Goal: Task Accomplishment & Management: Manage account settings

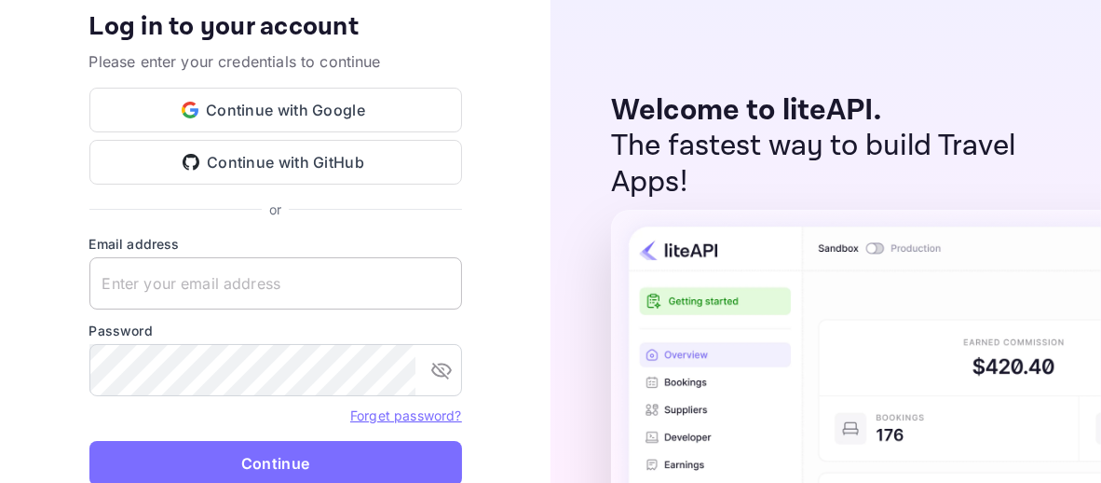
click at [412, 280] on input "text" at bounding box center [275, 283] width 373 height 52
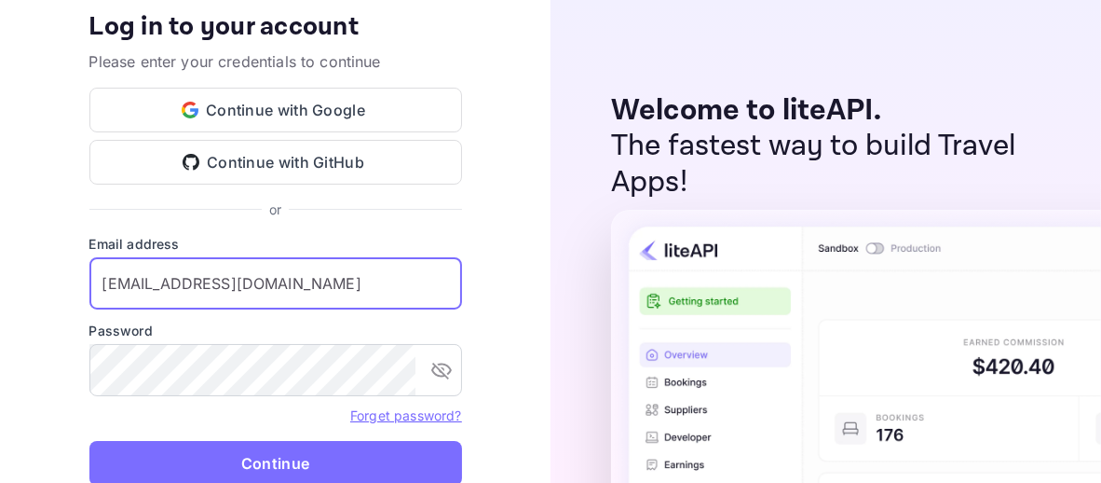
type input "[EMAIL_ADDRESS][DOMAIN_NAME]"
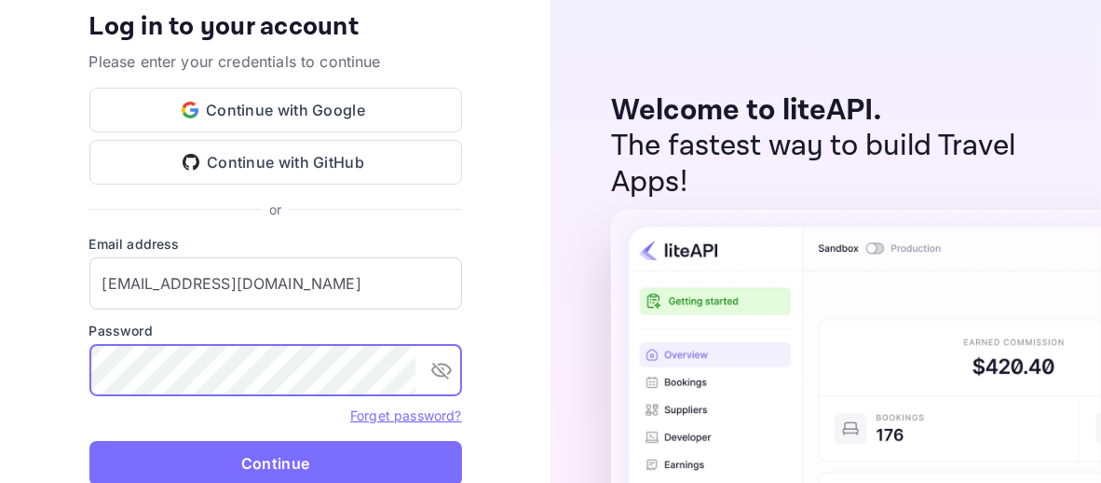
click at [89, 441] on button "Continue" at bounding box center [275, 463] width 373 height 45
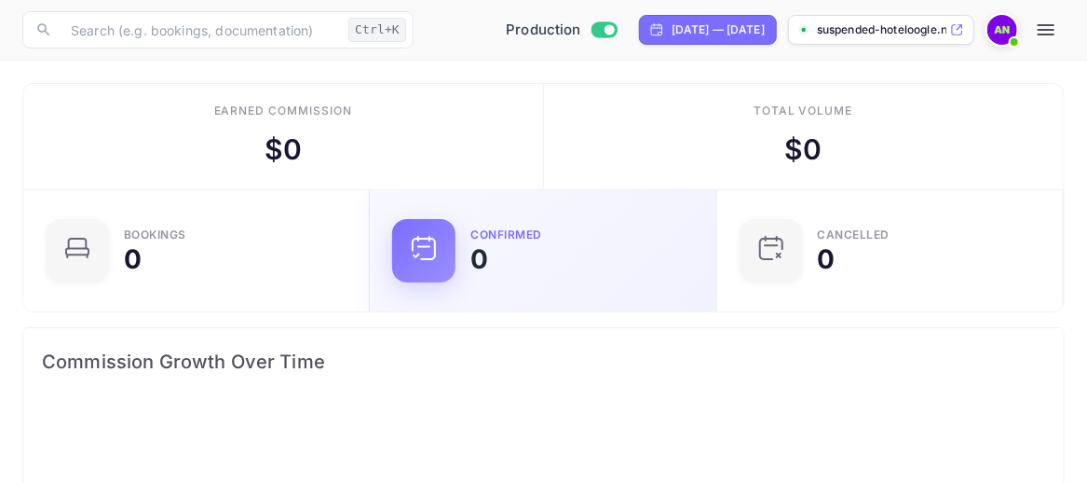
scroll to position [289, 498]
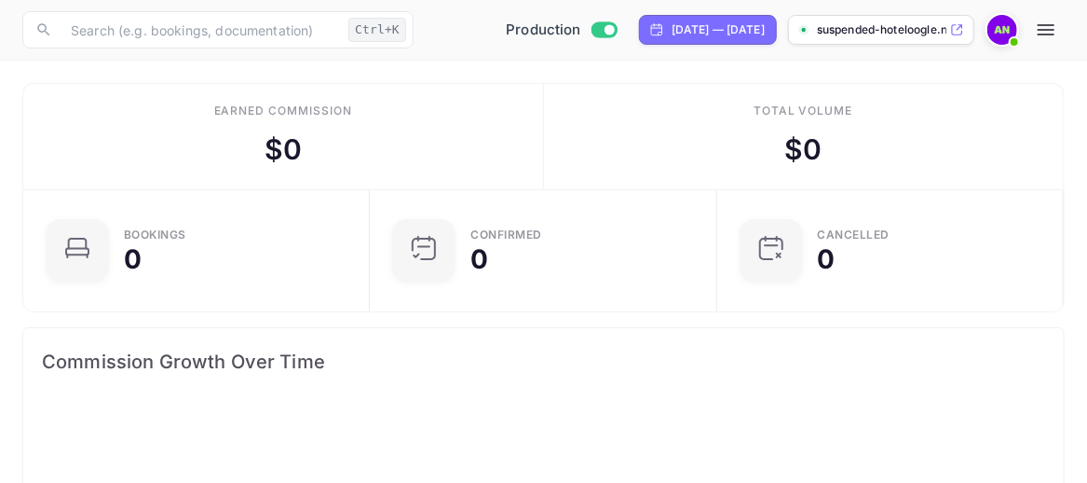
click at [962, 35] on icon at bounding box center [957, 29] width 14 height 13
click at [1047, 33] on icon "button" at bounding box center [1046, 30] width 22 height 22
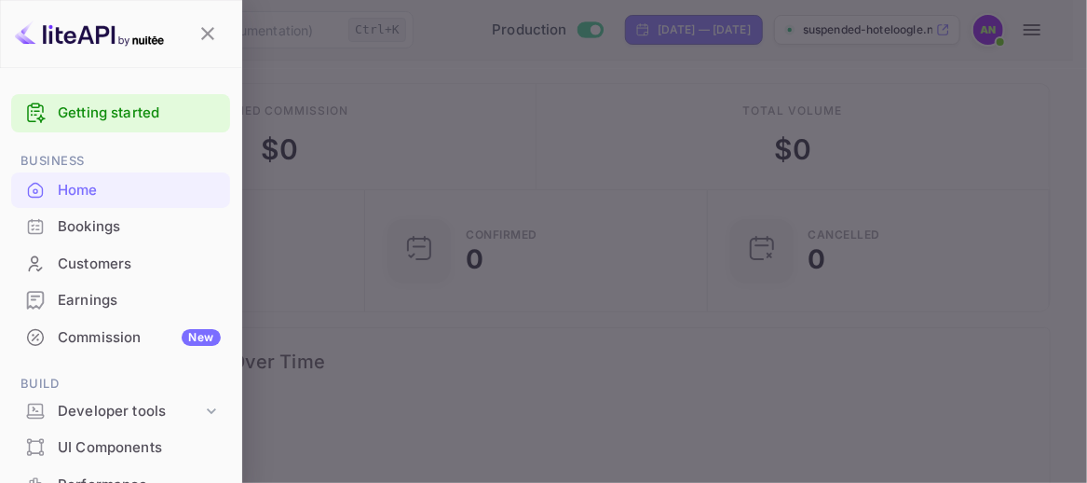
scroll to position [15, 15]
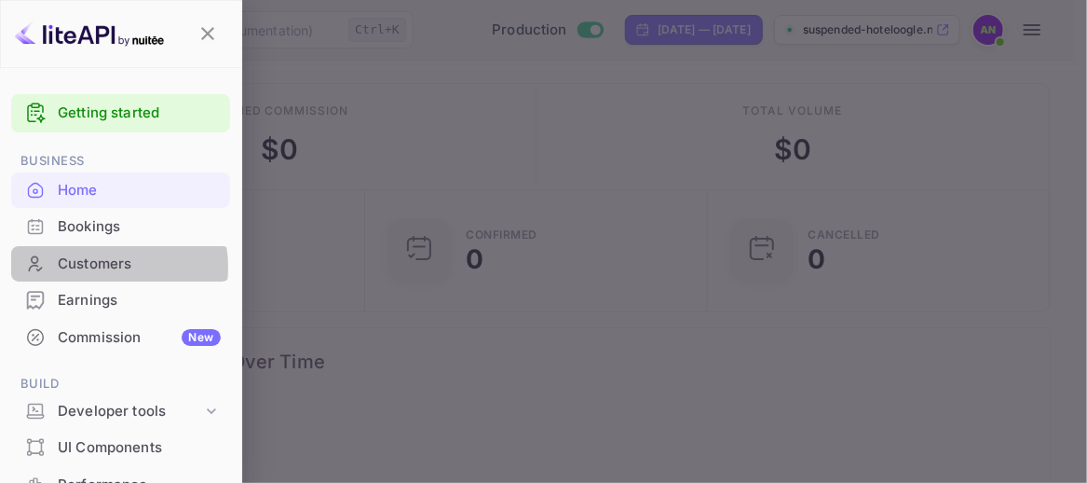
click at [105, 266] on div "Customers" at bounding box center [139, 263] width 163 height 21
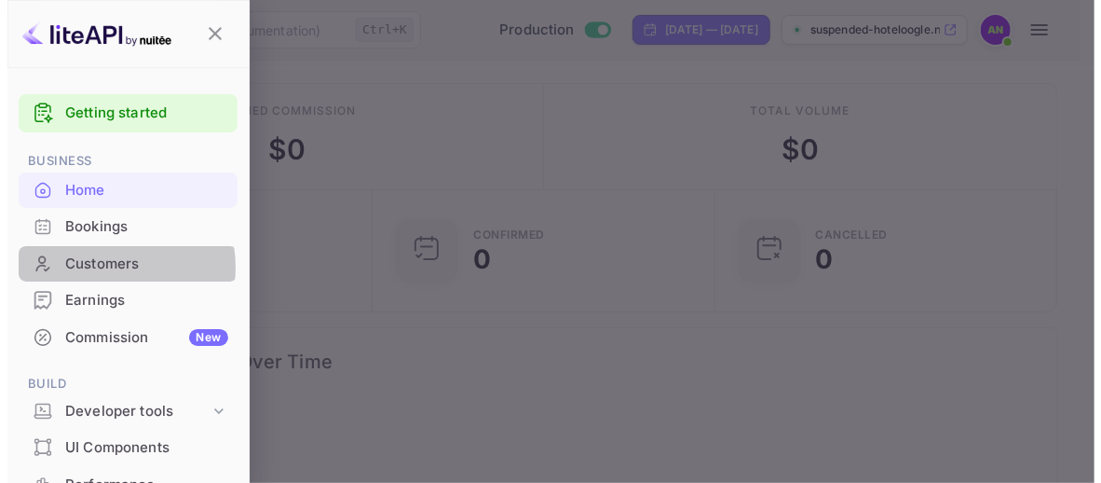
scroll to position [289, 498]
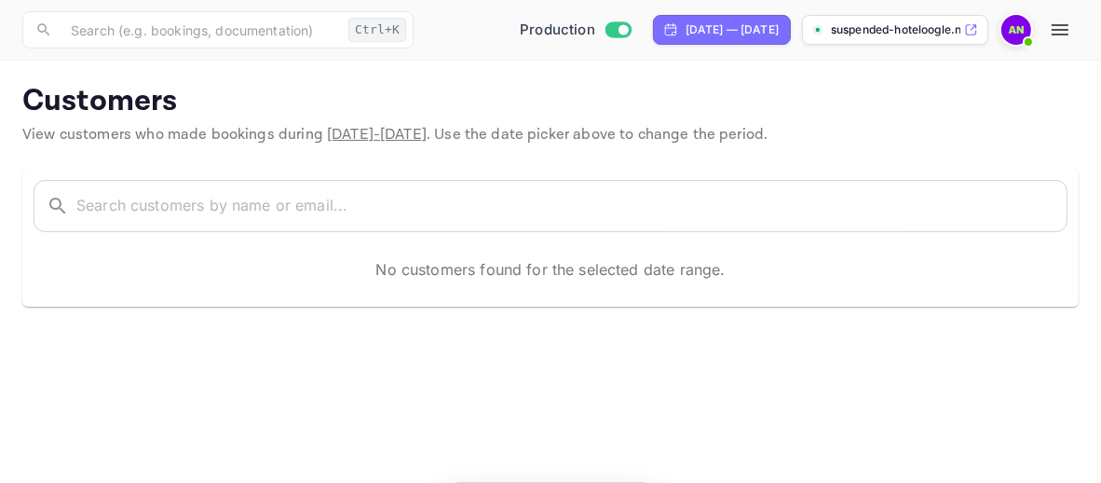
click at [1054, 37] on icon "button" at bounding box center [1060, 30] width 22 height 22
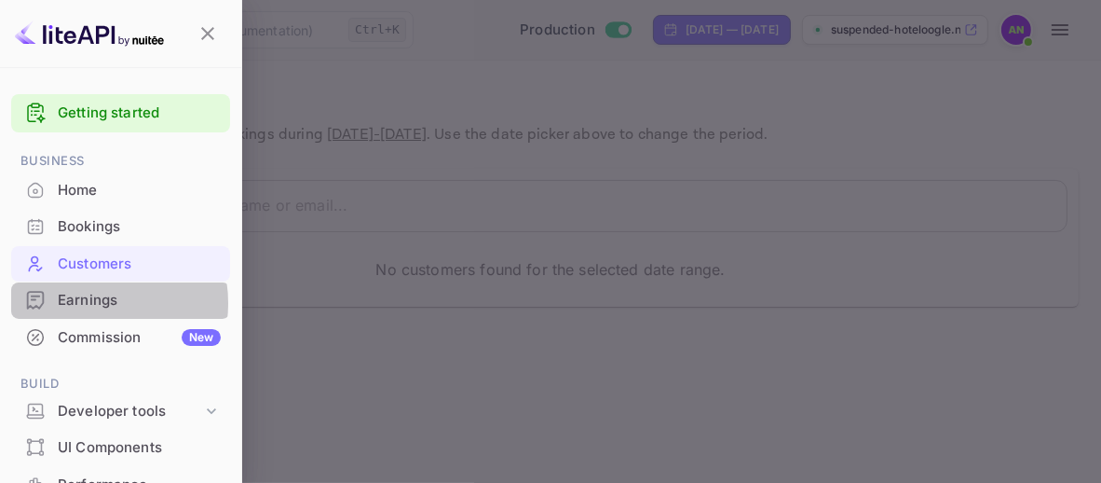
click at [89, 303] on div "Earnings" at bounding box center [139, 300] width 163 height 21
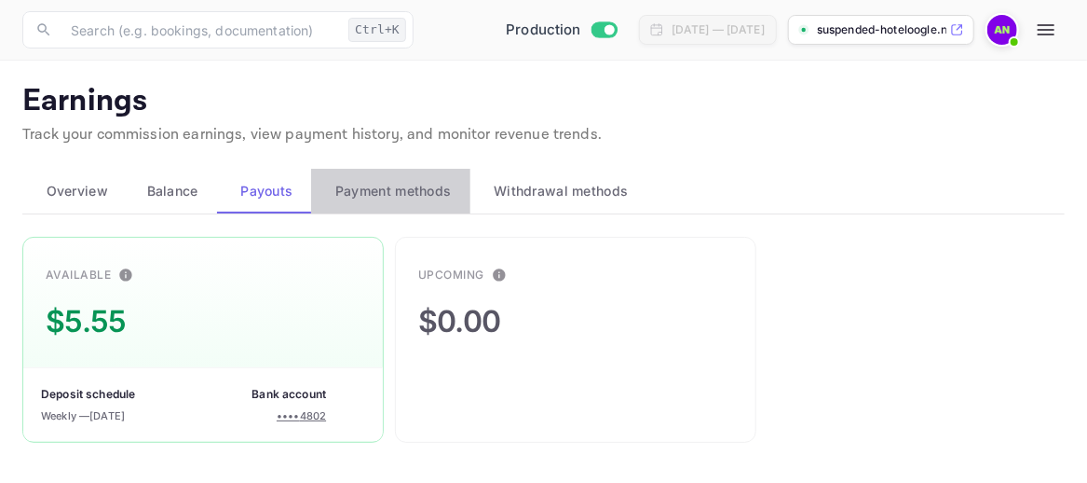
click at [346, 197] on span "Payment methods" at bounding box center [393, 191] width 116 height 22
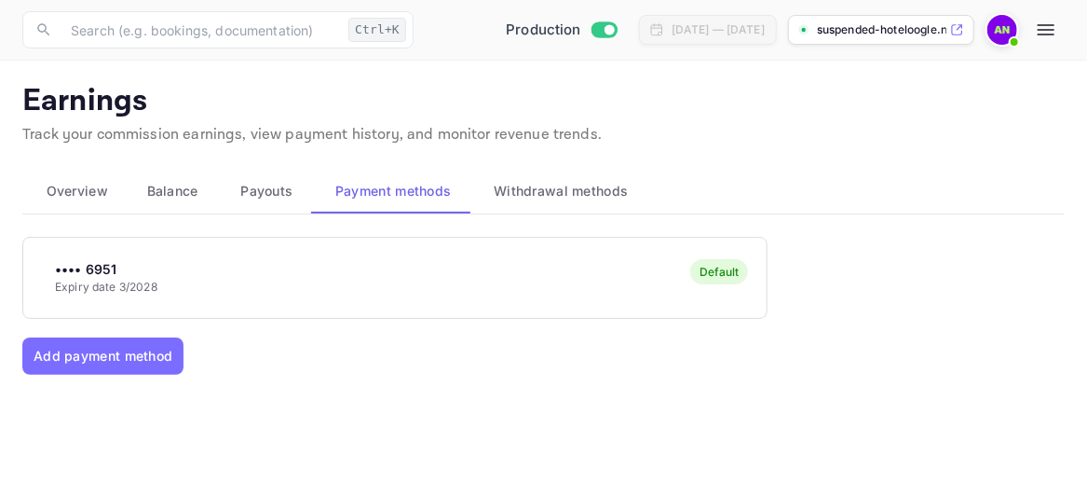
click at [537, 183] on span "Withdrawal methods" at bounding box center [561, 191] width 134 height 22
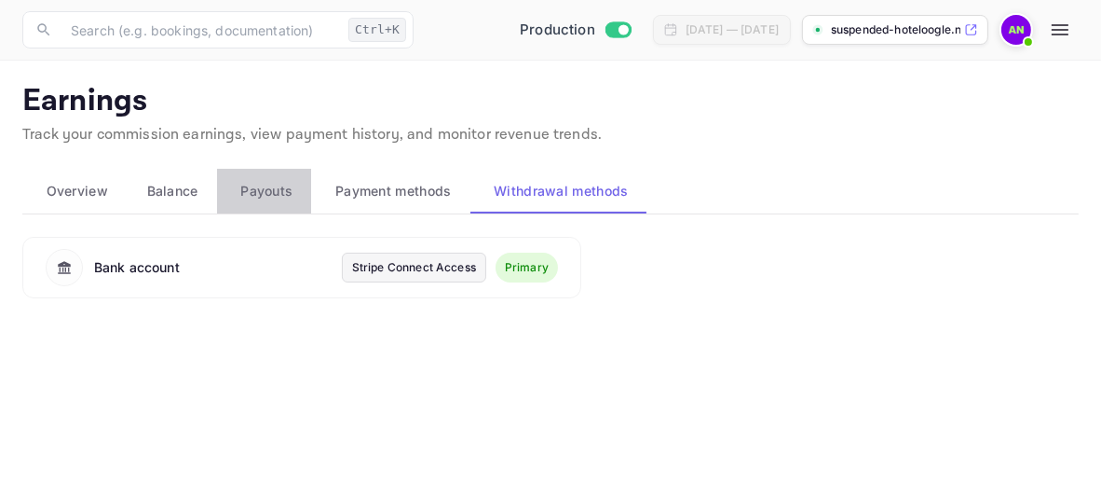
click at [279, 192] on span "Payouts" at bounding box center [266, 191] width 52 height 22
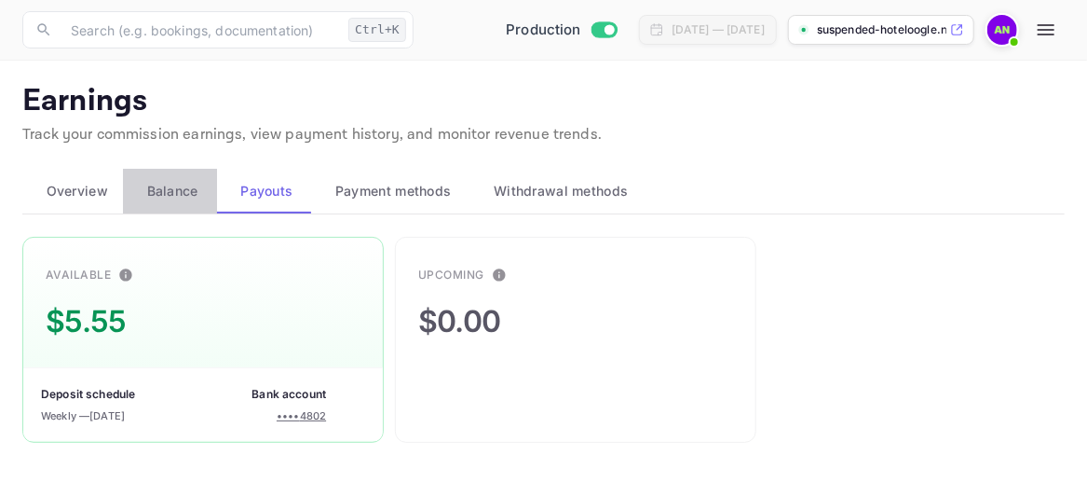
click at [210, 186] on button "Balance" at bounding box center [170, 191] width 94 height 45
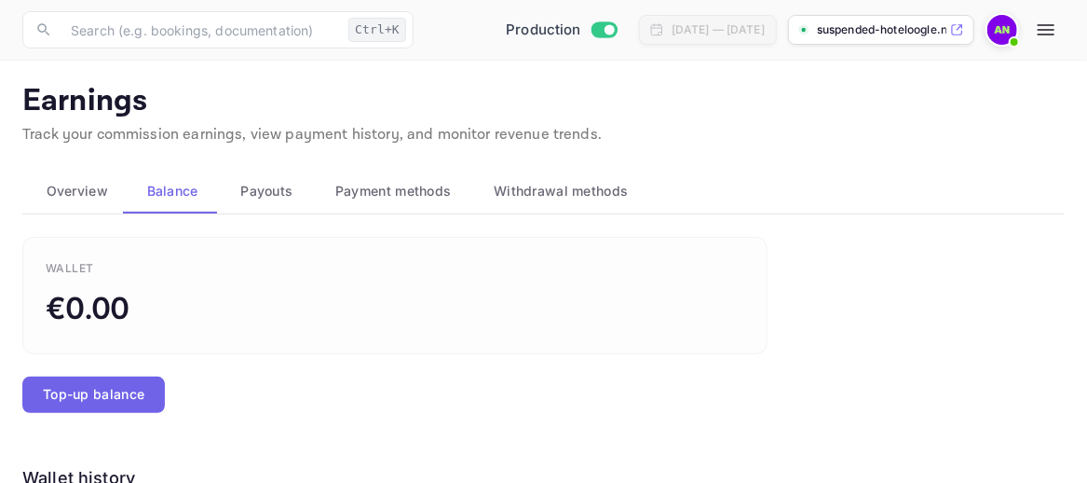
click at [139, 384] on button "Top-up balance" at bounding box center [93, 394] width 143 height 36
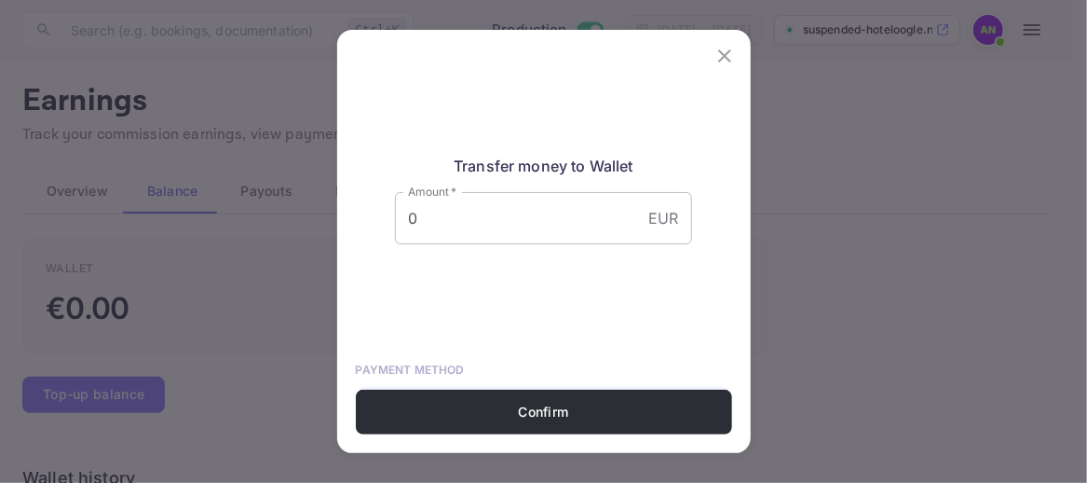
click at [648, 217] on p "EUR" at bounding box center [663, 218] width 30 height 22
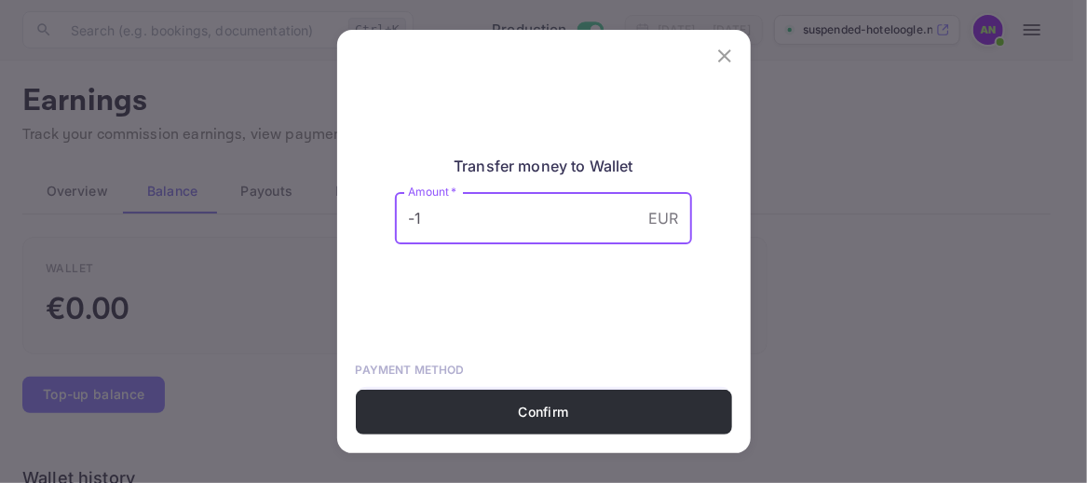
click at [608, 219] on input "-1" at bounding box center [518, 218] width 246 height 52
type input "0"
click at [608, 211] on input "0" at bounding box center [518, 218] width 246 height 52
click at [684, 209] on div "Transfer money to Wallet Amount   * 0 EUR Amount   * PAYMENT METHOD Debit **** …" at bounding box center [544, 217] width 414 height 345
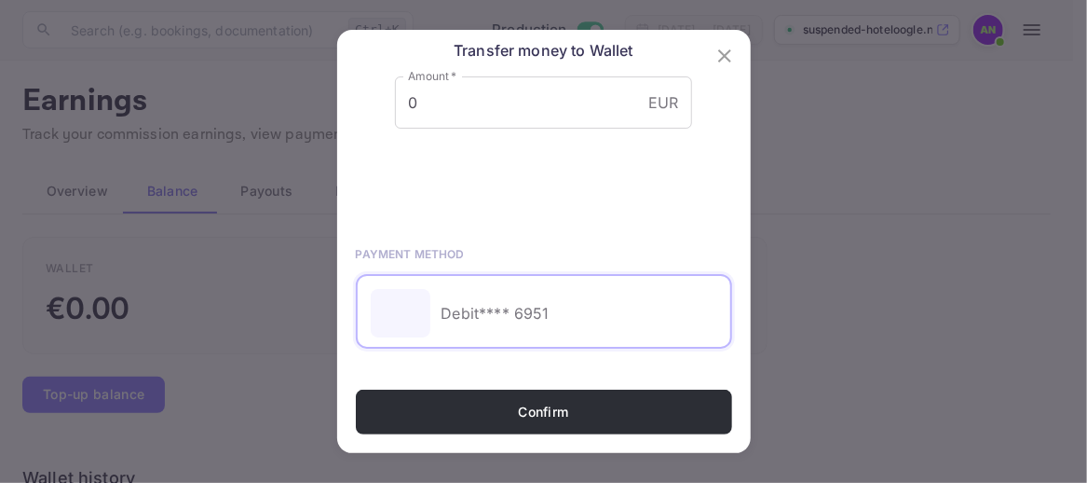
scroll to position [130, 0]
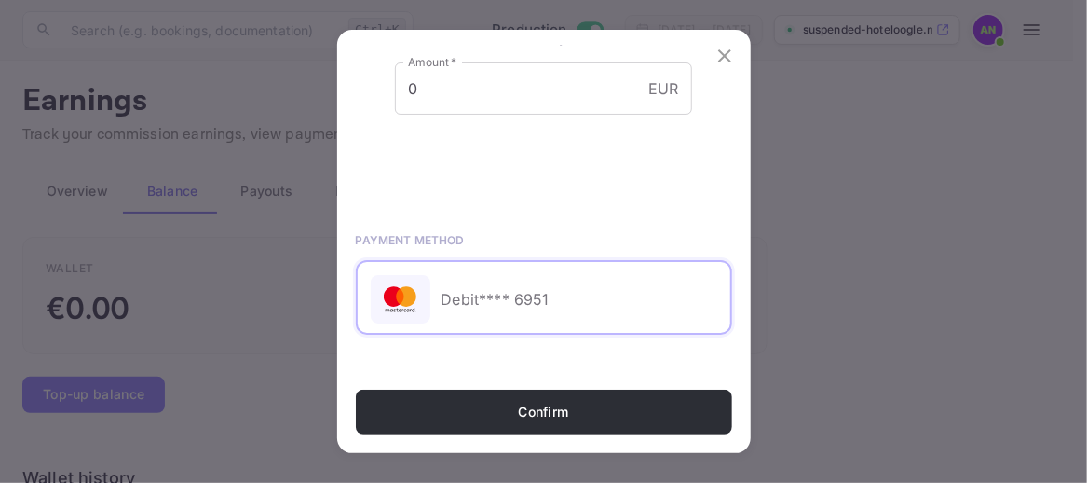
click at [731, 53] on icon "close" at bounding box center [725, 56] width 22 height 22
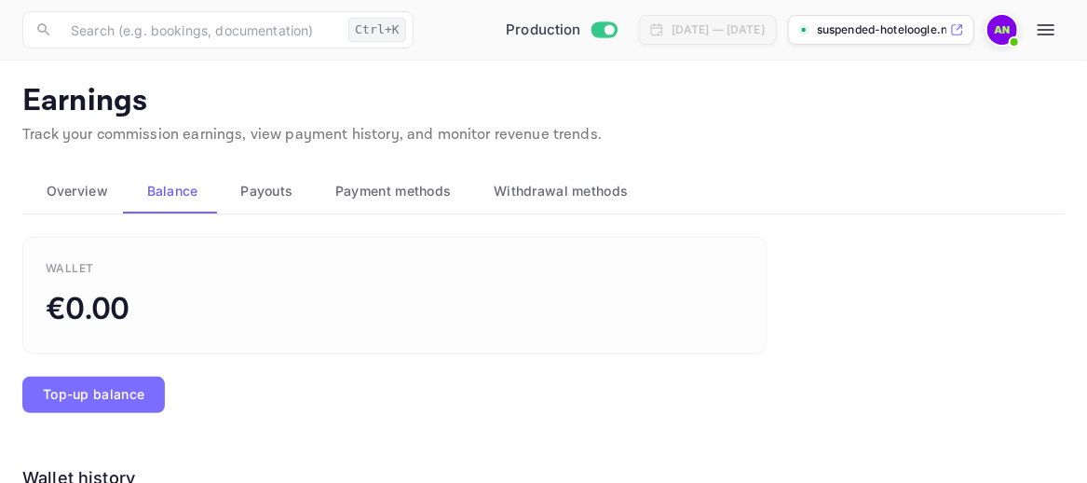
click at [413, 180] on span "Payment methods" at bounding box center [393, 191] width 116 height 22
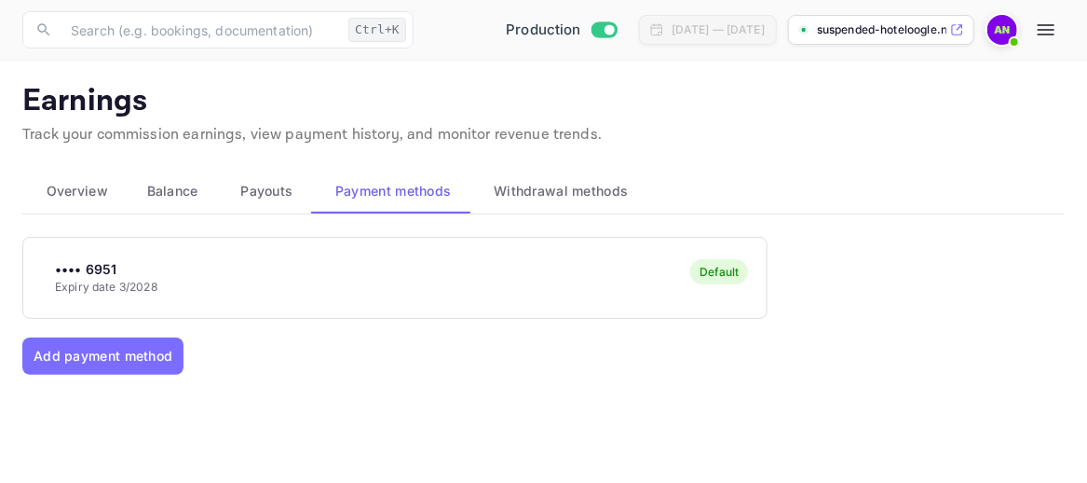
click at [179, 192] on span "Balance" at bounding box center [172, 191] width 51 height 22
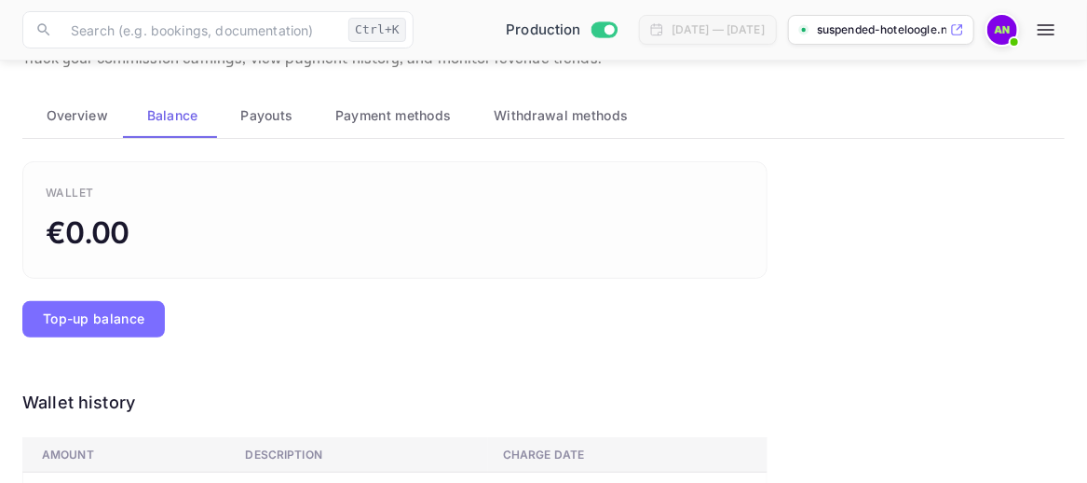
scroll to position [0, 0]
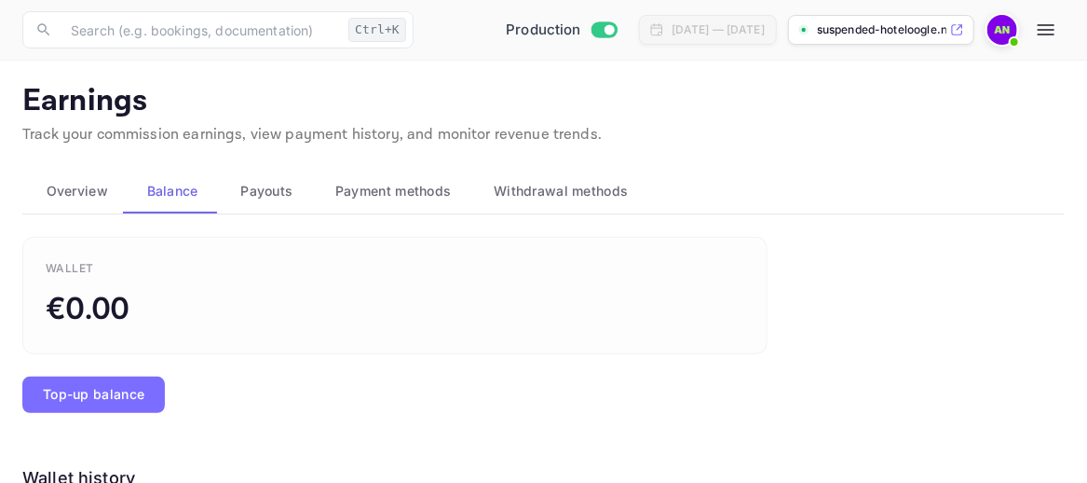
click at [1044, 28] on icon "button" at bounding box center [1046, 30] width 22 height 22
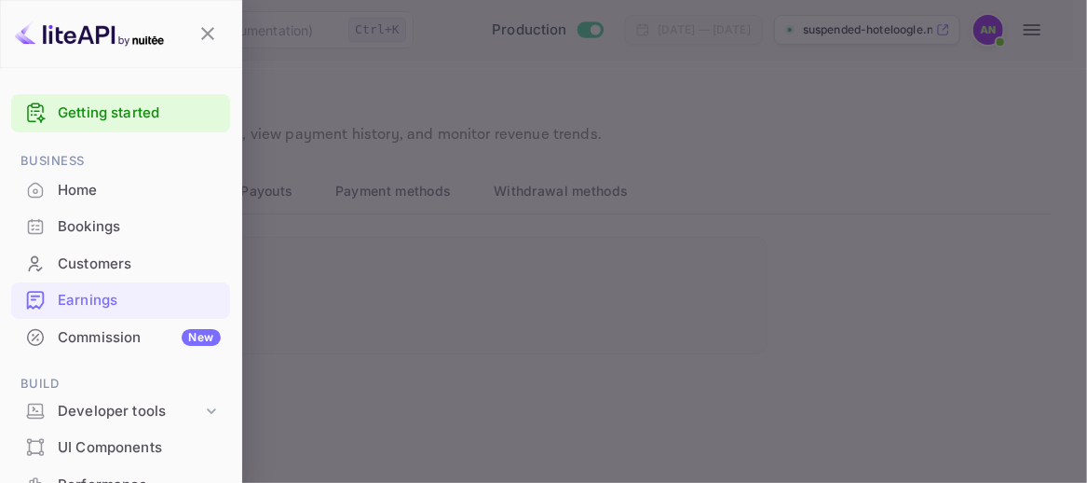
click at [756, 236] on div at bounding box center [543, 241] width 1087 height 483
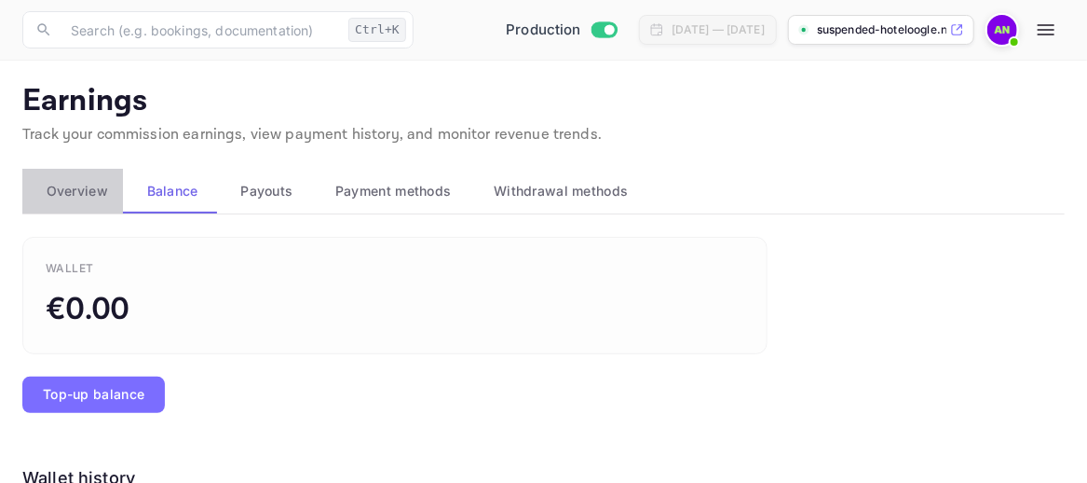
click at [72, 185] on span "Overview" at bounding box center [77, 191] width 61 height 22
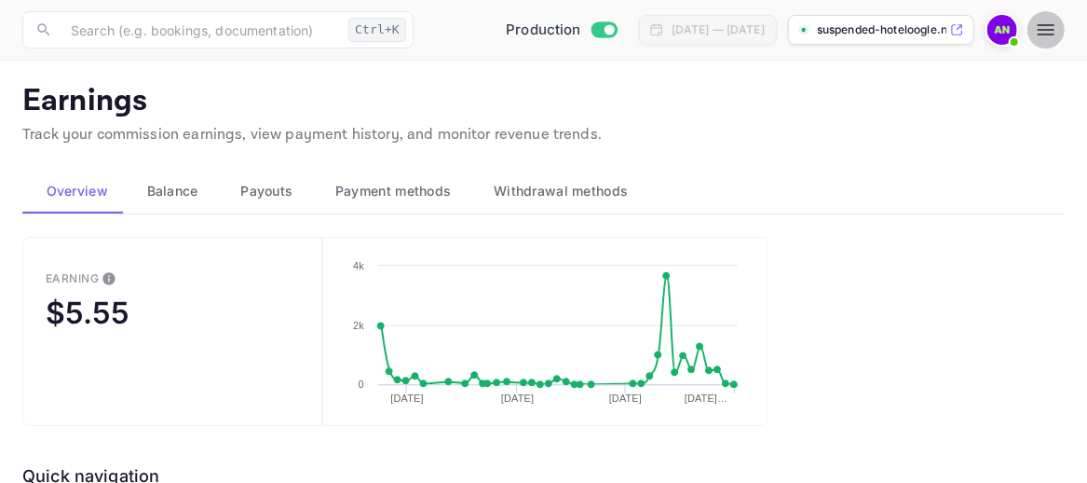
click at [1046, 32] on icon "button" at bounding box center [1046, 30] width 22 height 22
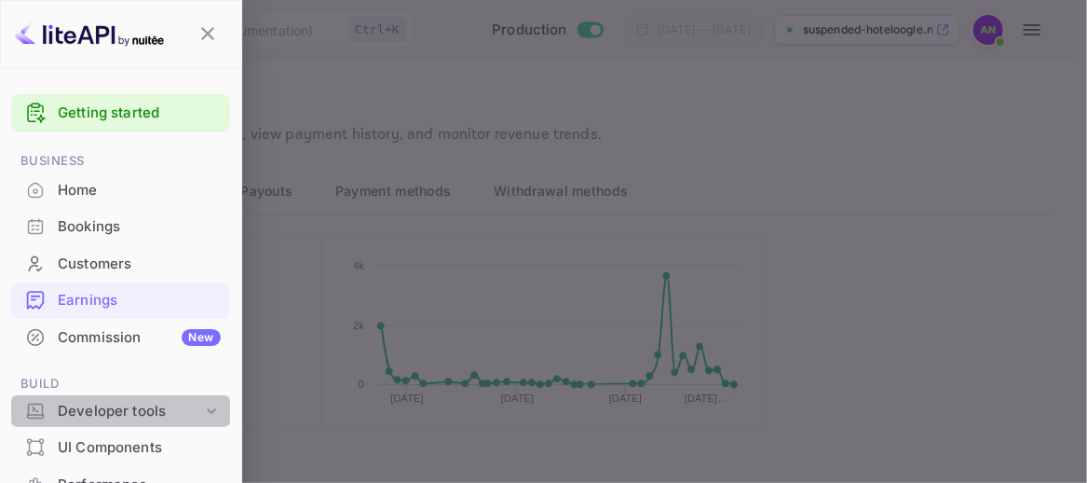
click at [154, 405] on div "Developer tools" at bounding box center [130, 411] width 144 height 21
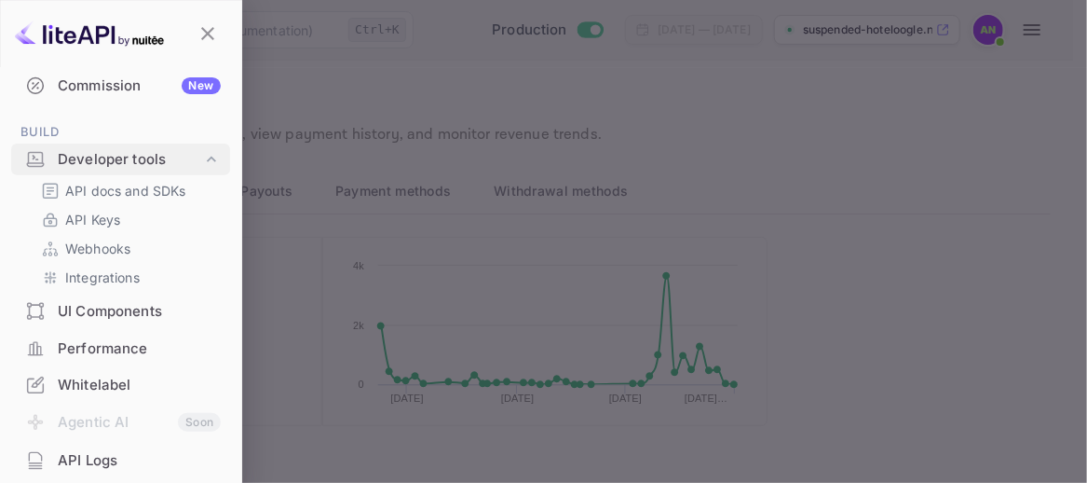
scroll to position [280, 0]
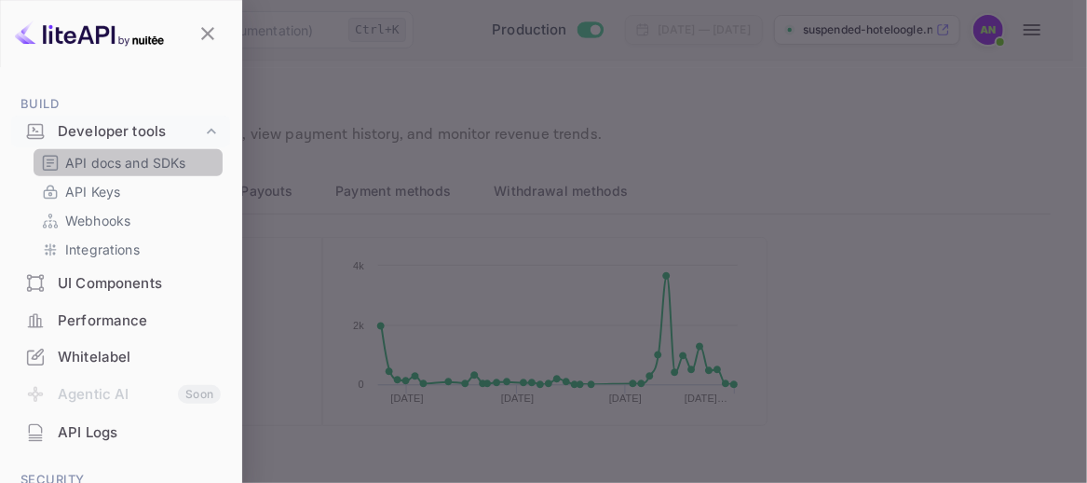
click at [137, 164] on p "API docs and SDKs" at bounding box center [125, 163] width 121 height 20
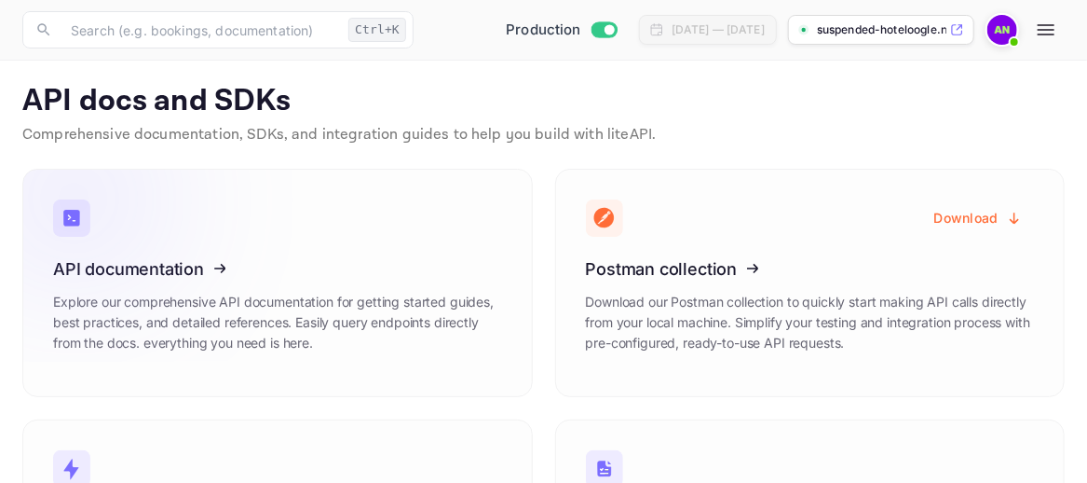
click at [237, 287] on icon at bounding box center [168, 266] width 290 height 192
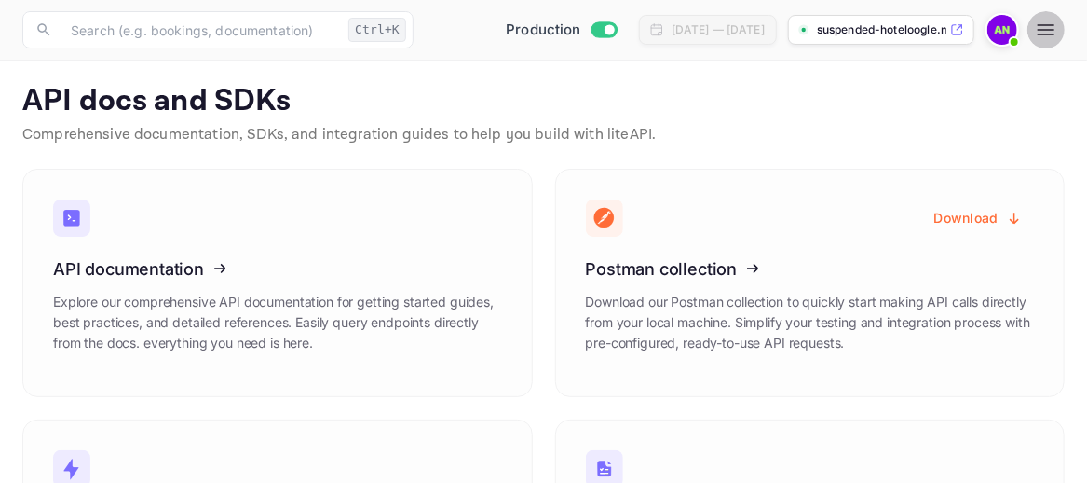
click at [1045, 35] on icon "button" at bounding box center [1046, 30] width 22 height 22
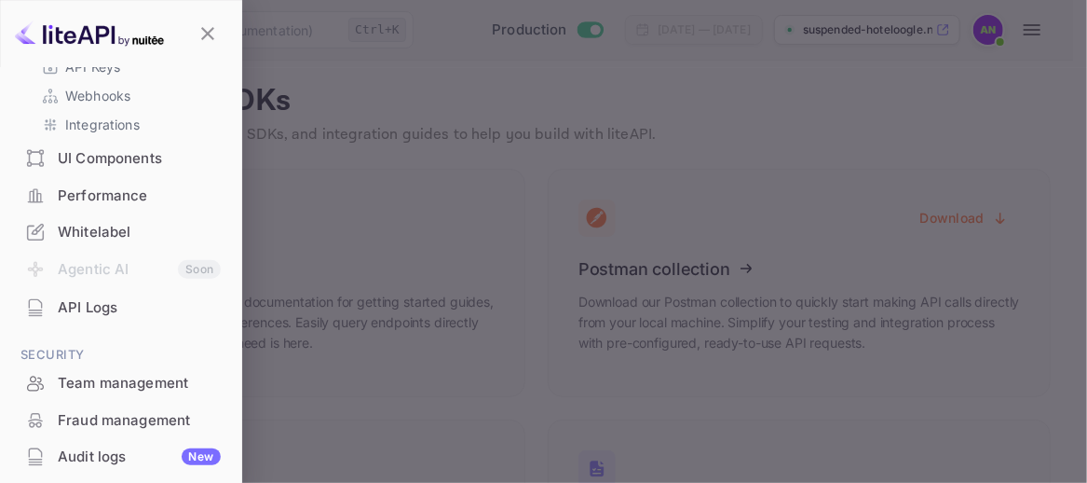
scroll to position [318, 0]
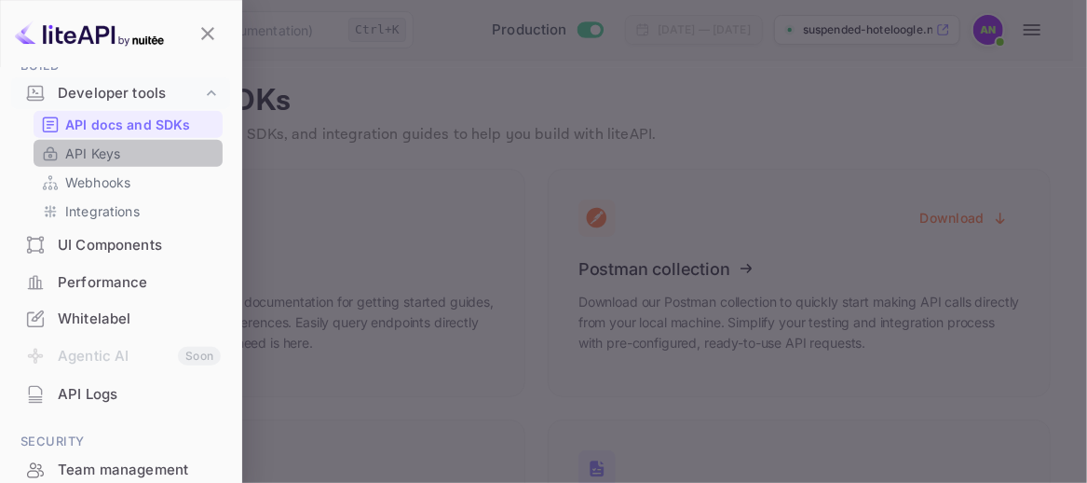
click at [128, 159] on link "API Keys" at bounding box center [128, 153] width 174 height 20
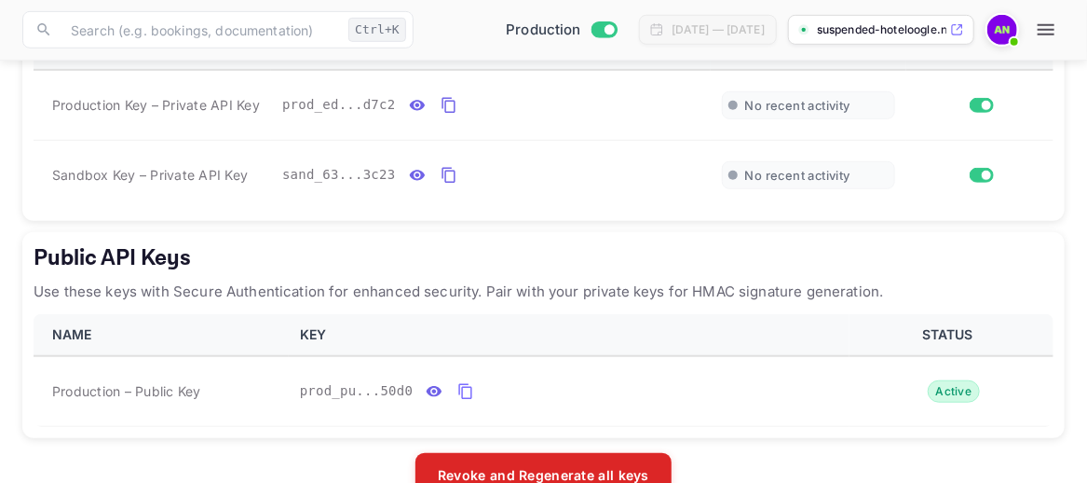
scroll to position [511, 0]
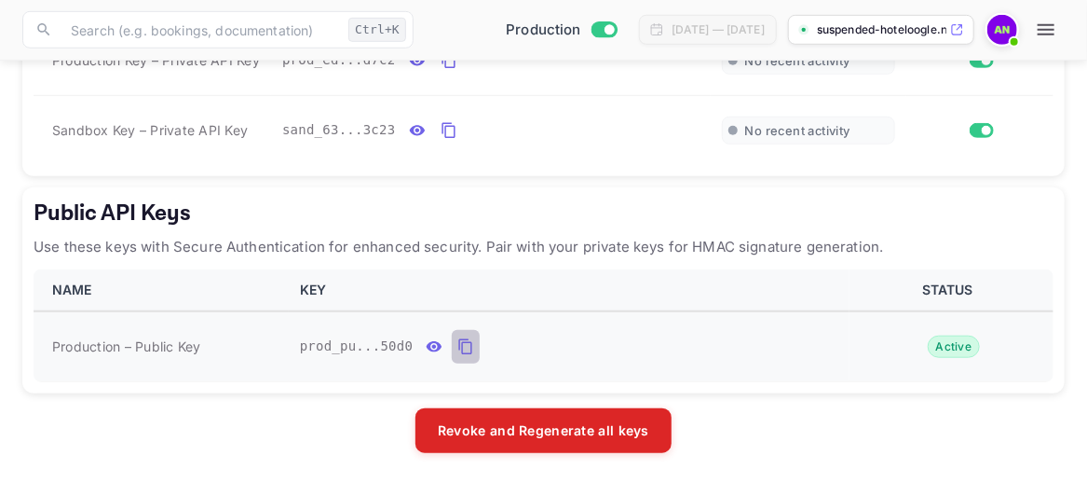
click at [464, 343] on icon "public api keys table" at bounding box center [465, 346] width 17 height 22
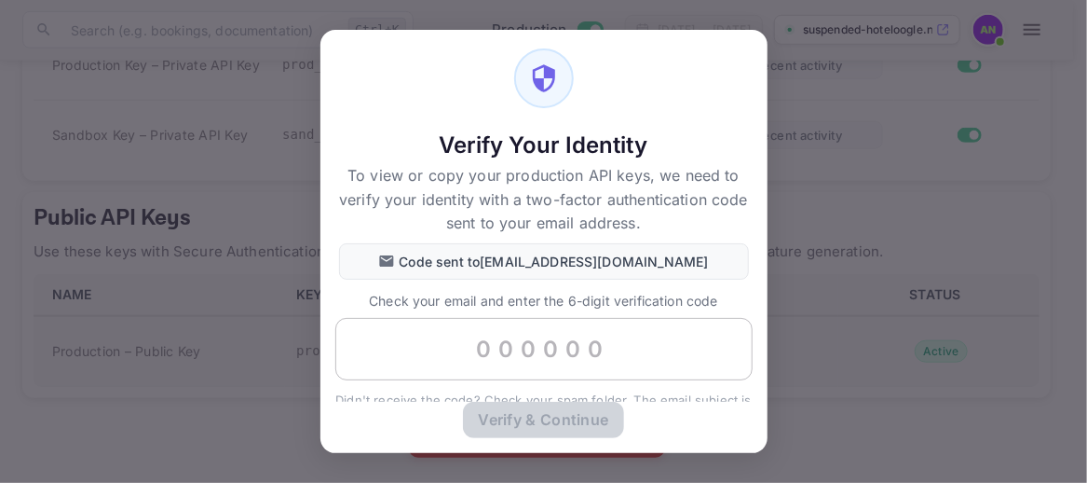
click at [571, 353] on input "text" at bounding box center [543, 349] width 417 height 63
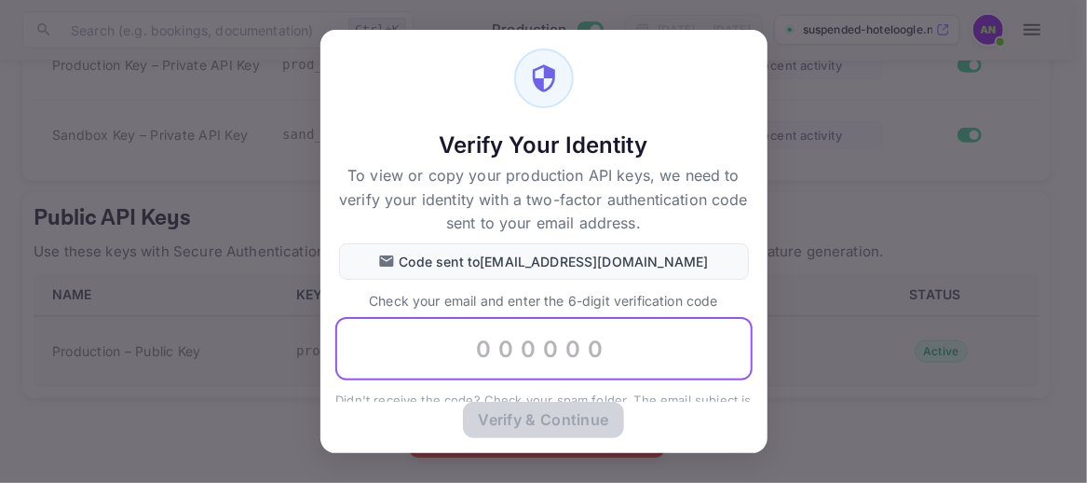
paste input "183021"
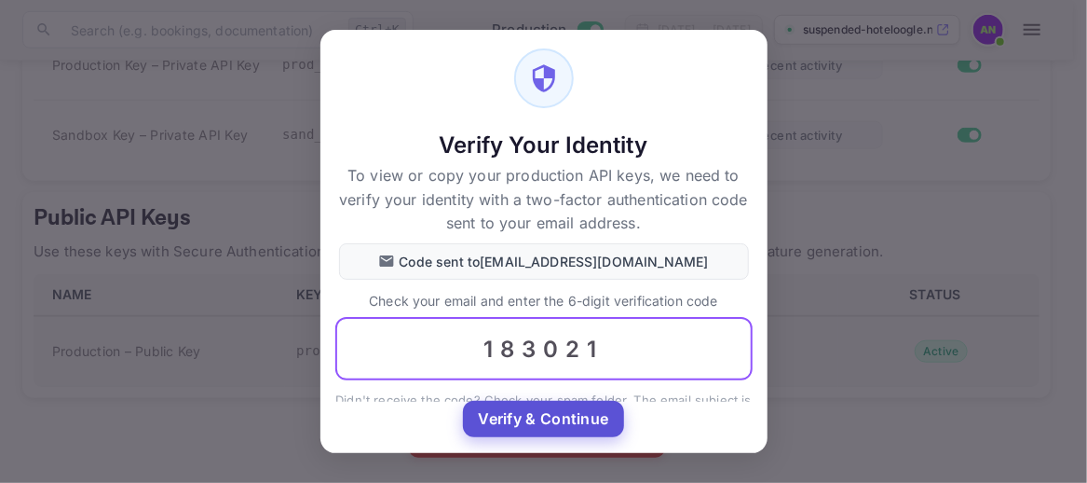
type input "183021"
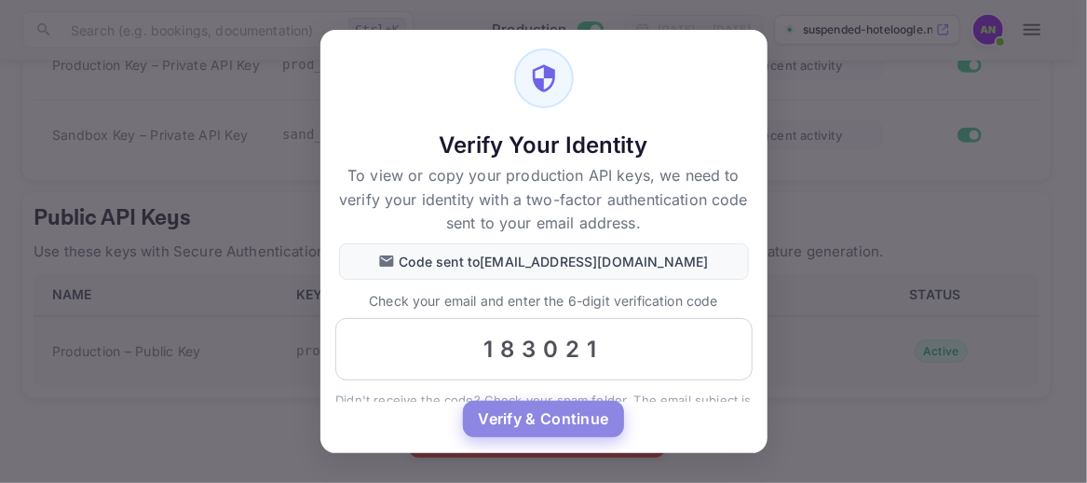
click at [570, 427] on button "Verify & Continue" at bounding box center [543, 419] width 160 height 36
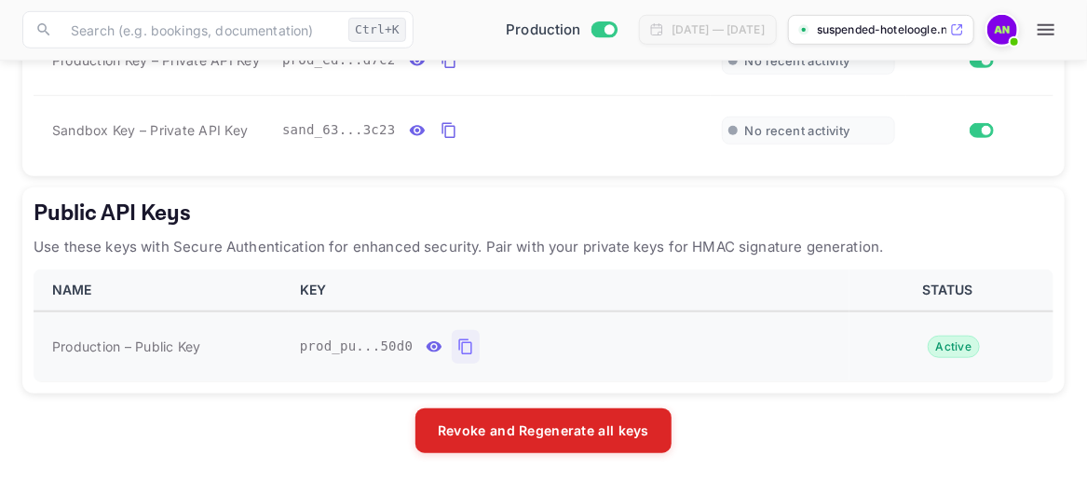
click at [457, 349] on icon "public api keys table" at bounding box center [465, 346] width 17 height 22
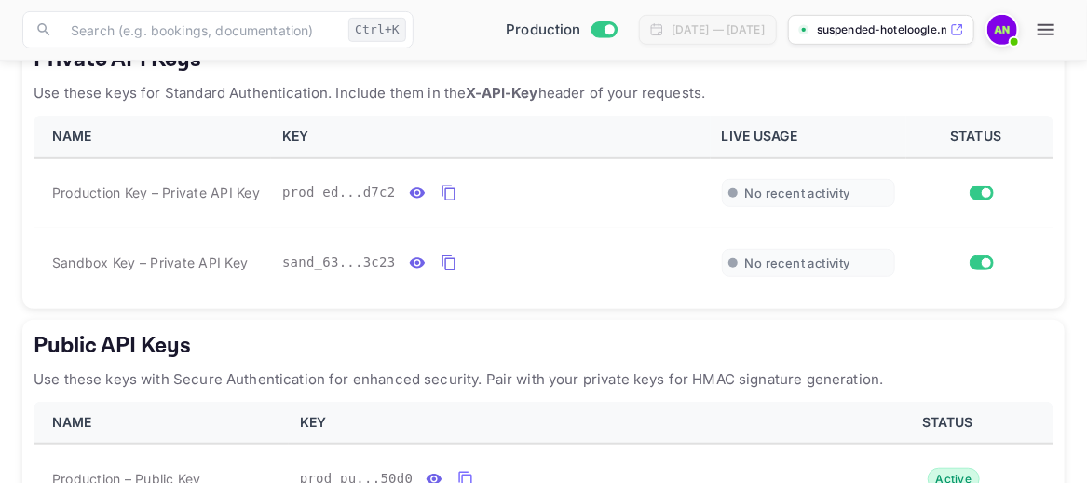
scroll to position [324, 0]
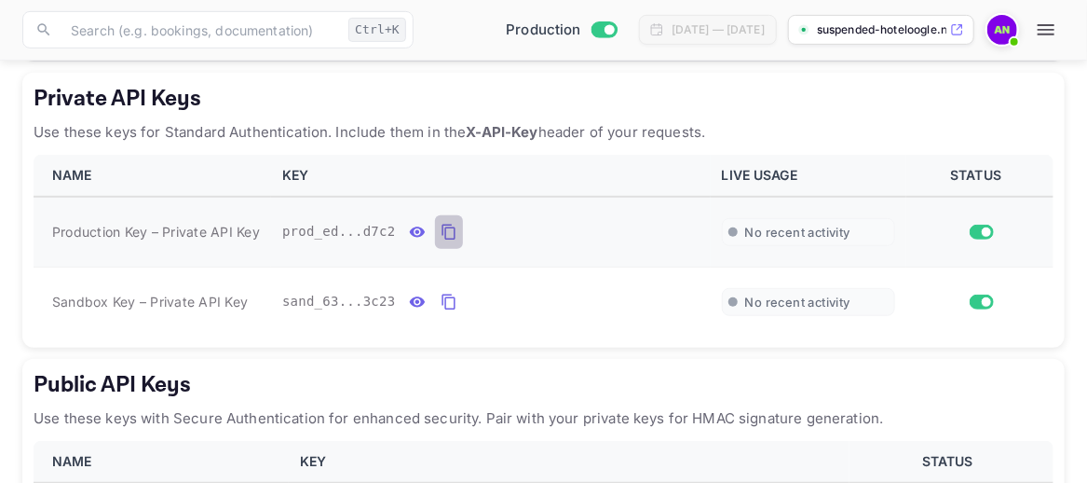
click at [450, 244] on button "private api keys table" at bounding box center [449, 232] width 28 height 34
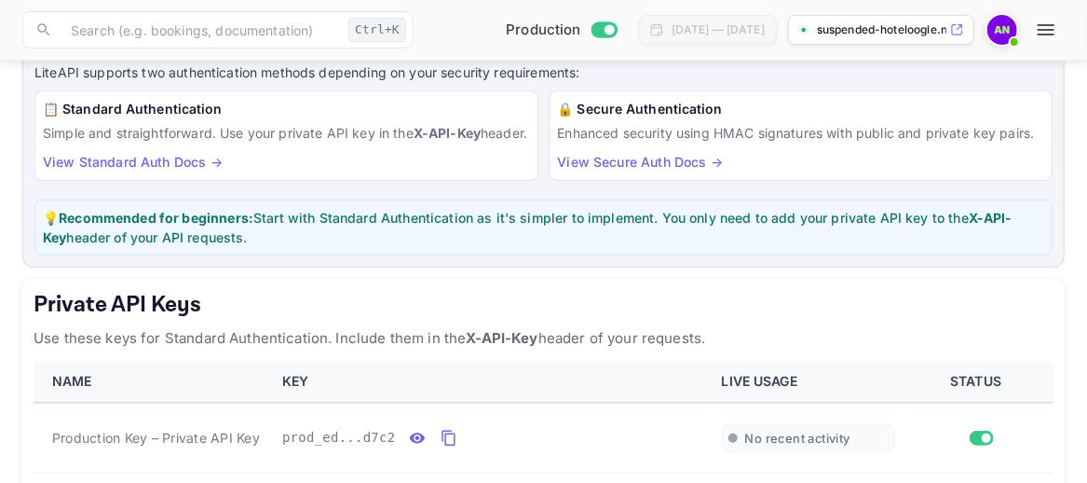
scroll to position [0, 0]
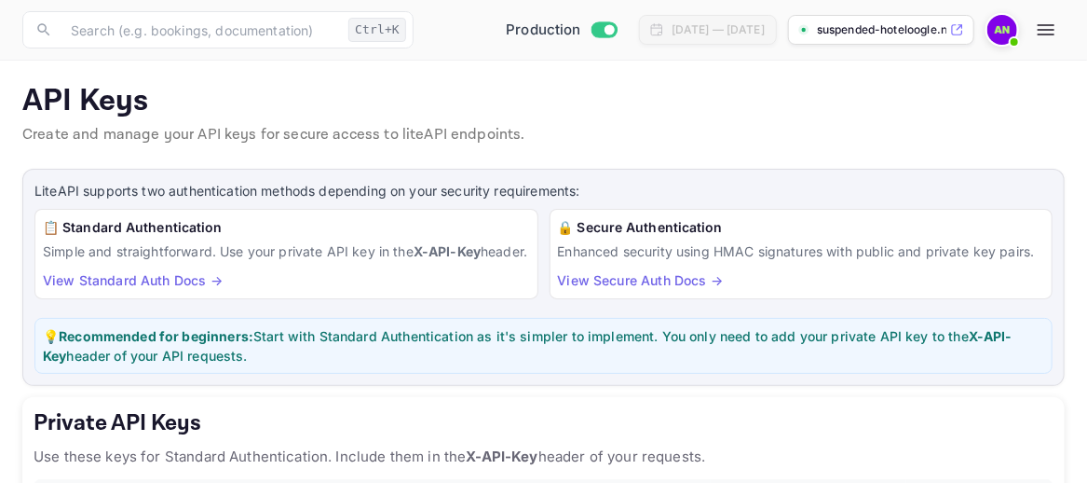
click at [1059, 30] on button "button" at bounding box center [1046, 29] width 37 height 37
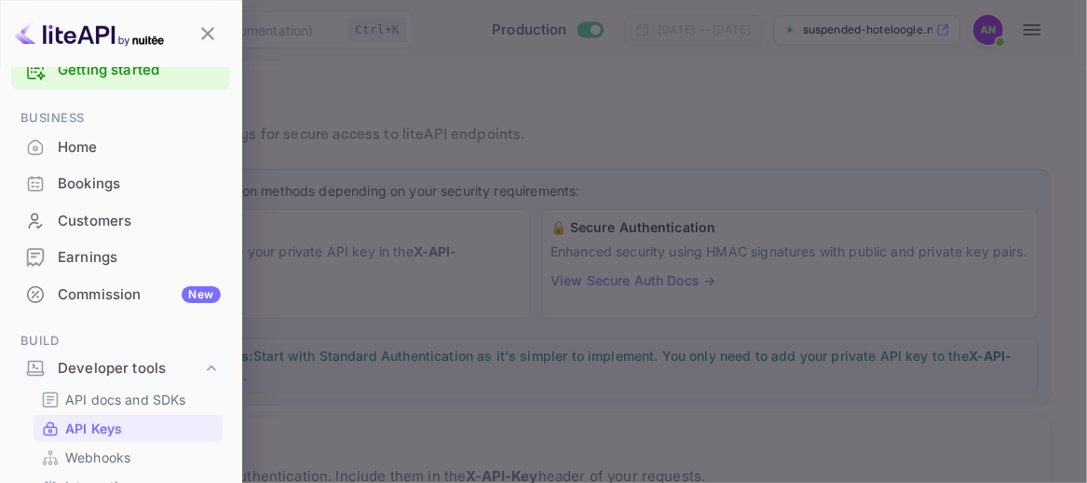
scroll to position [38, 0]
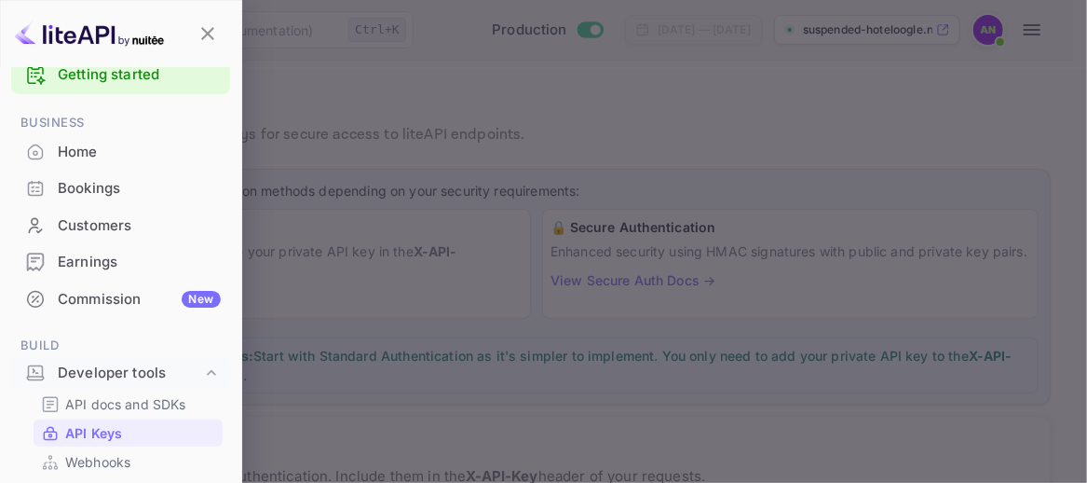
click at [110, 284] on div "Commission New" at bounding box center [120, 299] width 219 height 36
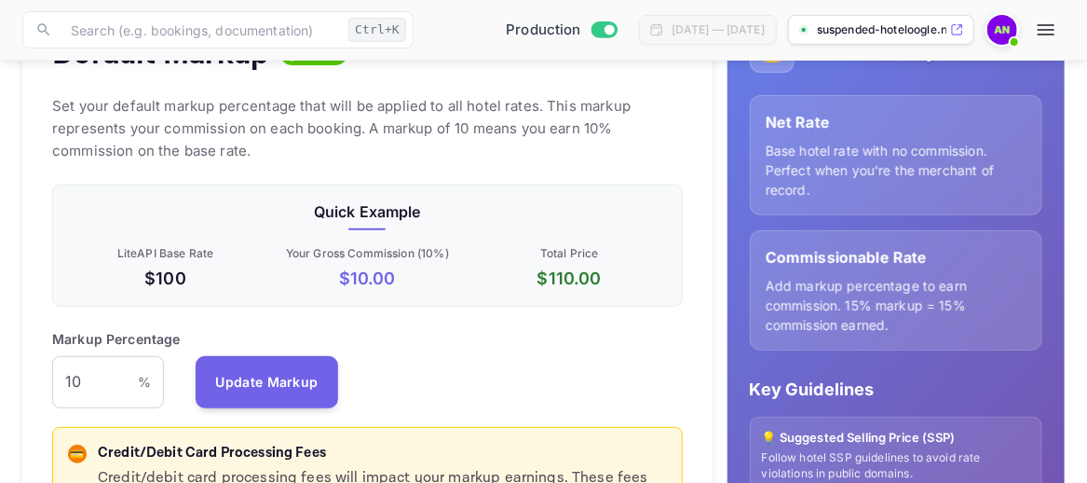
scroll to position [280, 0]
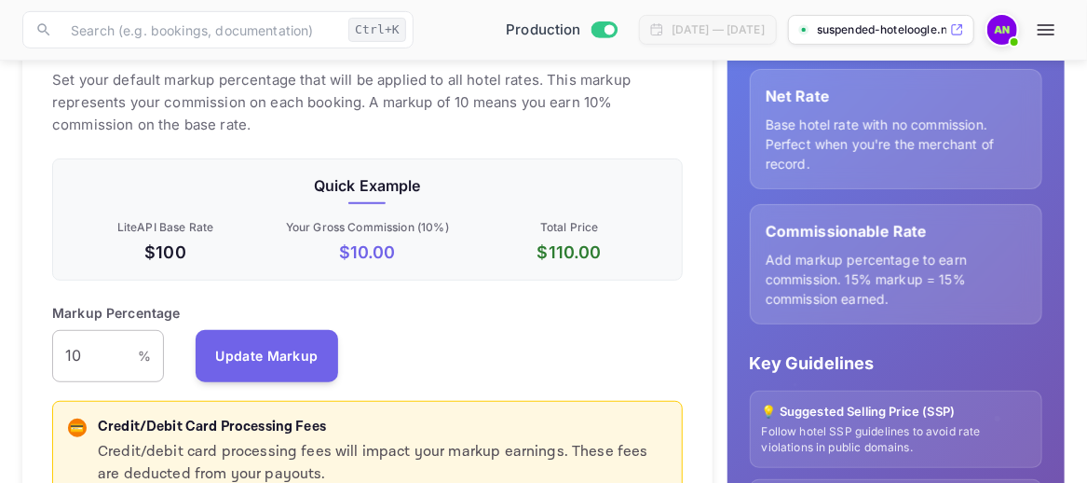
click at [87, 359] on input "10" at bounding box center [95, 356] width 86 height 52
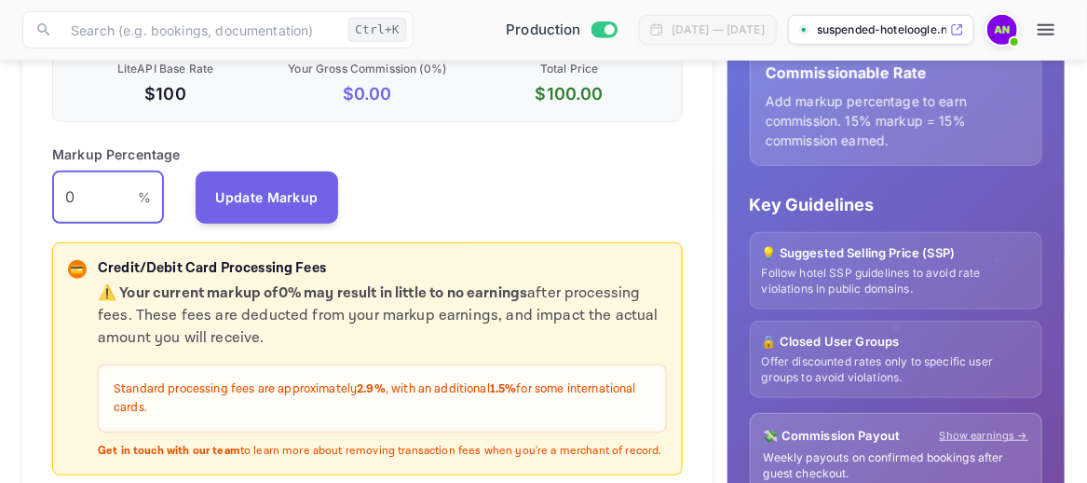
scroll to position [466, 0]
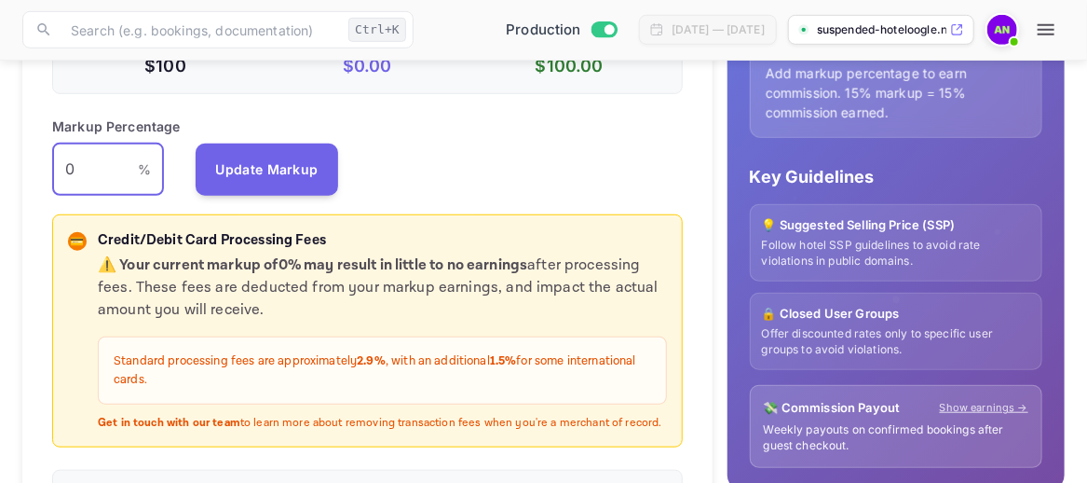
drag, startPoint x: 101, startPoint y: 165, endPoint x: 58, endPoint y: 167, distance: 42.9
click at [58, 167] on input "0" at bounding box center [95, 169] width 86 height 52
type input "2"
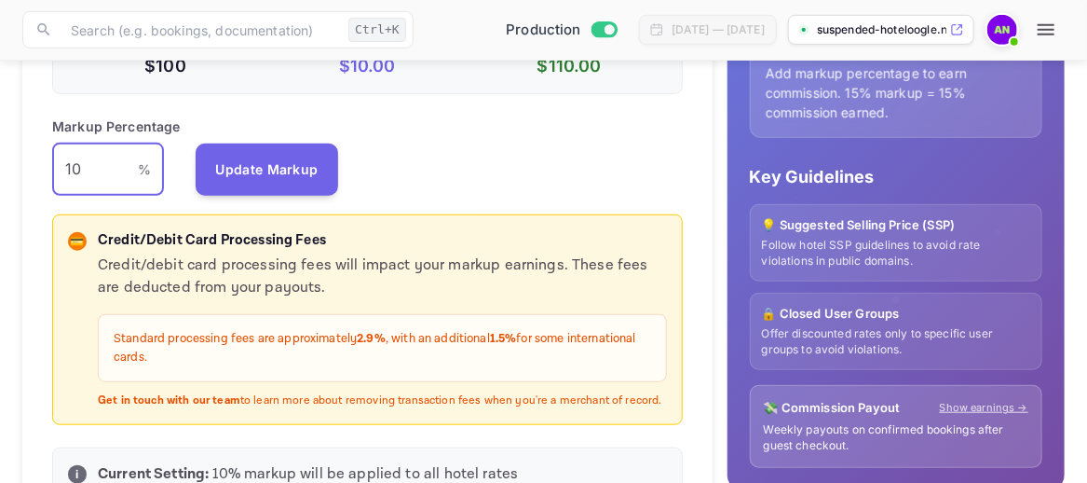
type input "1"
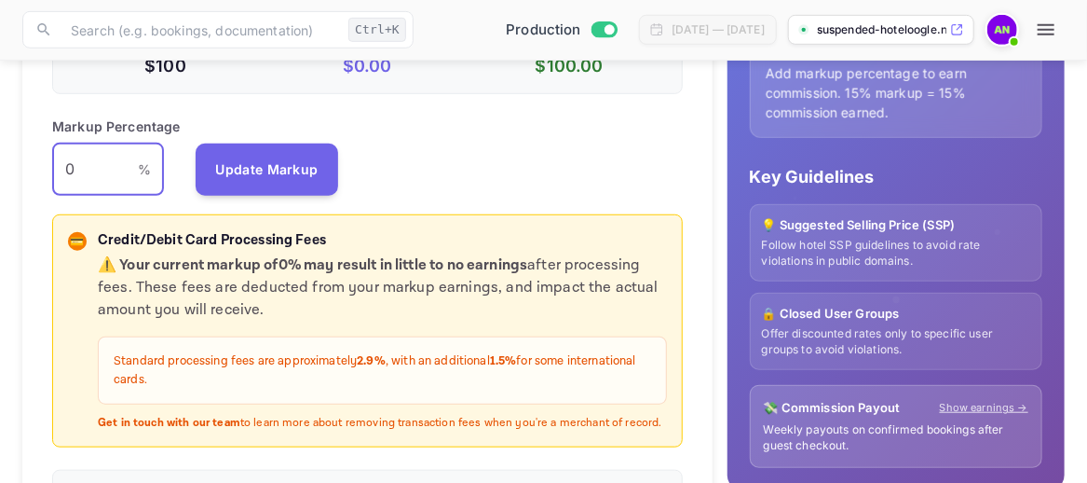
type input "0"
click at [475, 264] on strong "⚠️ Your current markup of 0 % may result in little to no earnings" at bounding box center [313, 265] width 430 height 20
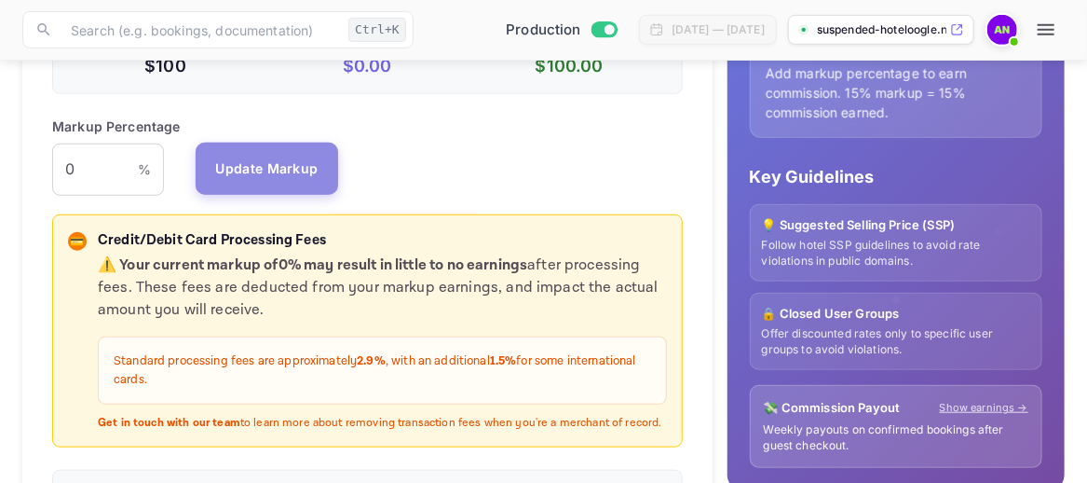
click at [257, 157] on button "Update Markup" at bounding box center [267, 169] width 143 height 52
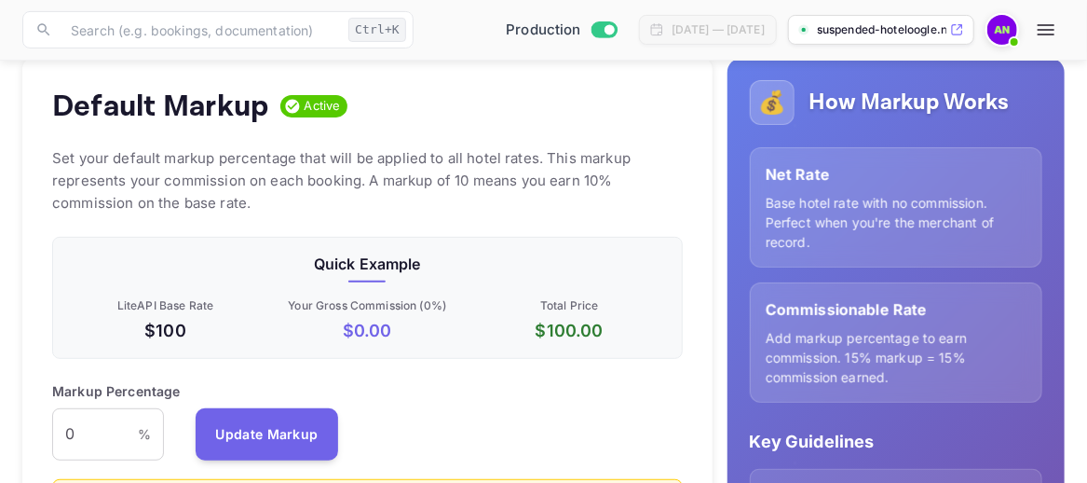
scroll to position [280, 0]
